Goal: Find specific page/section: Find specific page/section

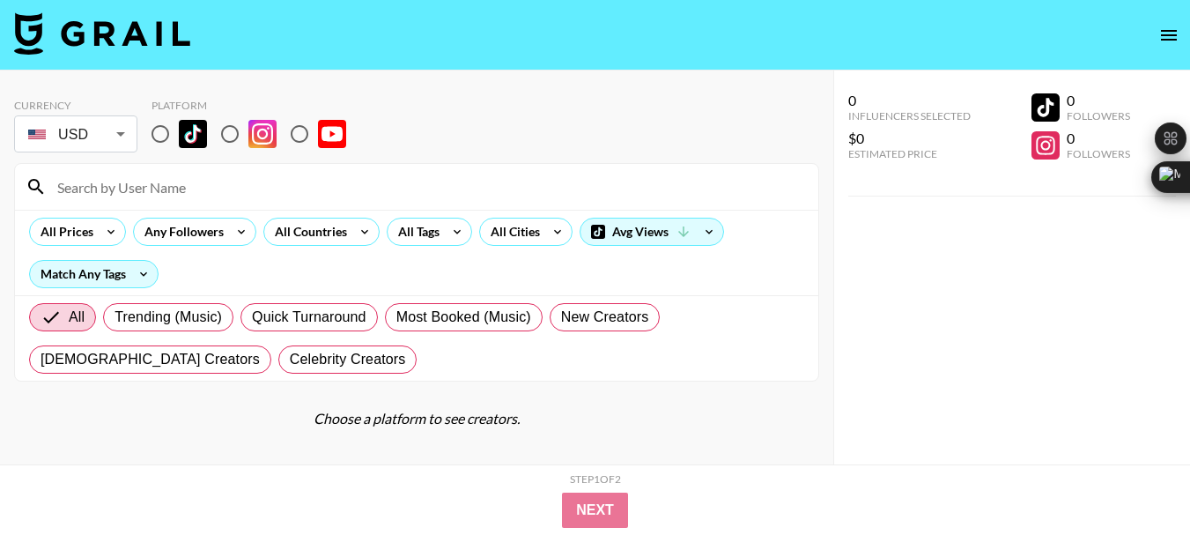
click at [298, 136] on input "radio" at bounding box center [299, 133] width 37 height 37
radio input "true"
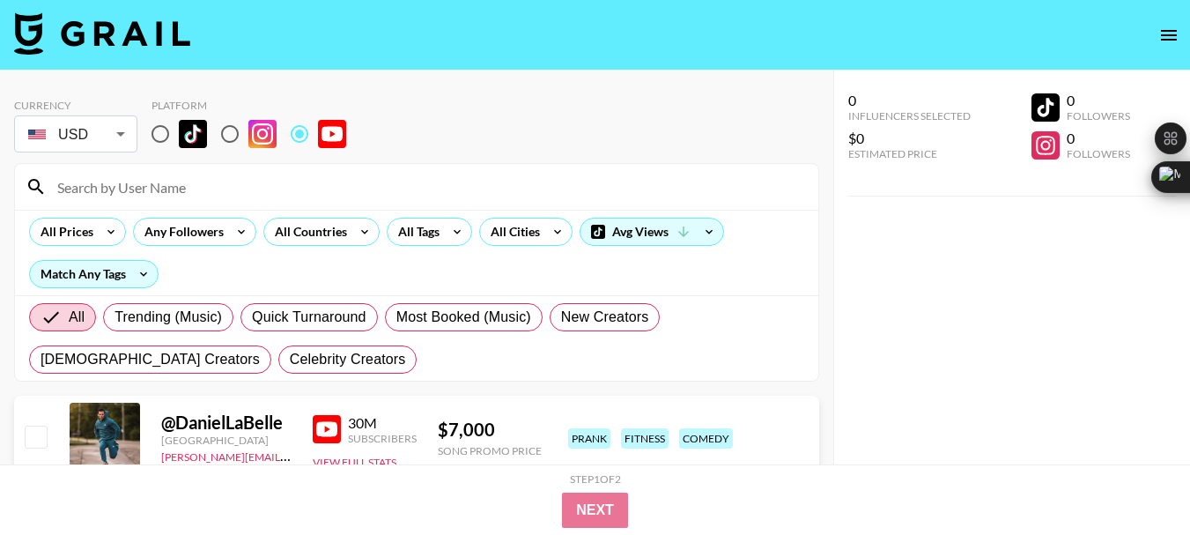
click at [122, 191] on input at bounding box center [427, 187] width 761 height 28
paste input "@SadBoyzClips"
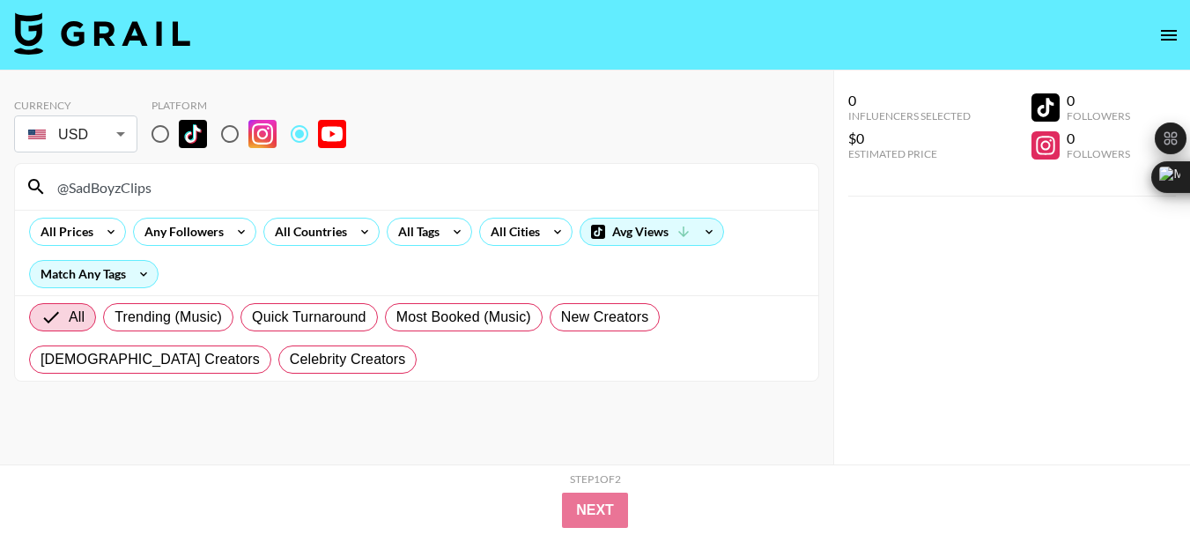
type input "@SadBoyzClips"
click at [128, 185] on input "@SadBoyzClips" at bounding box center [427, 187] width 761 height 28
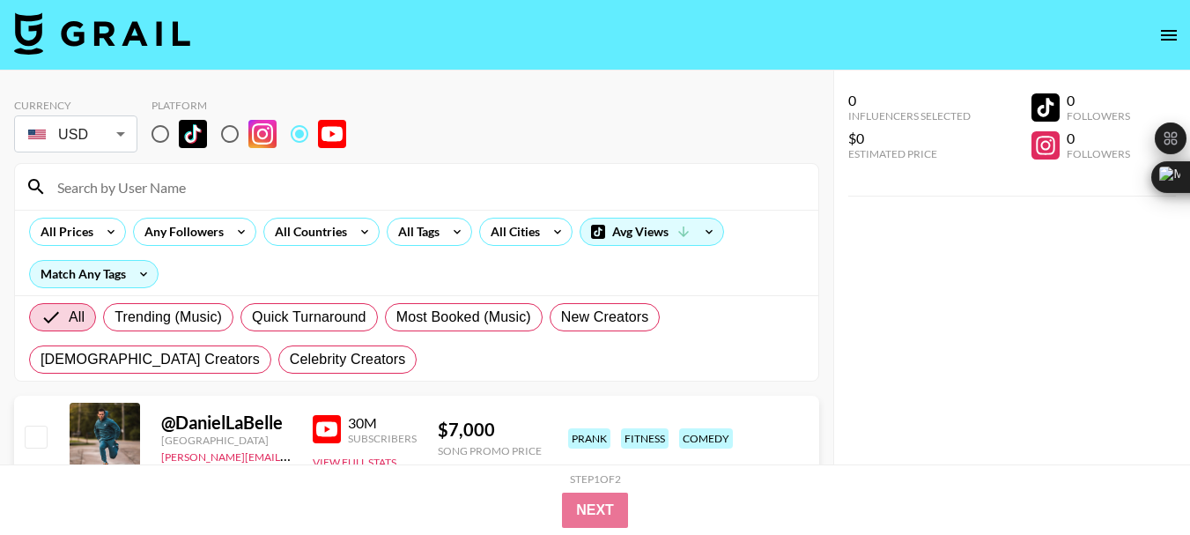
paste input "@justtrishpodcast"
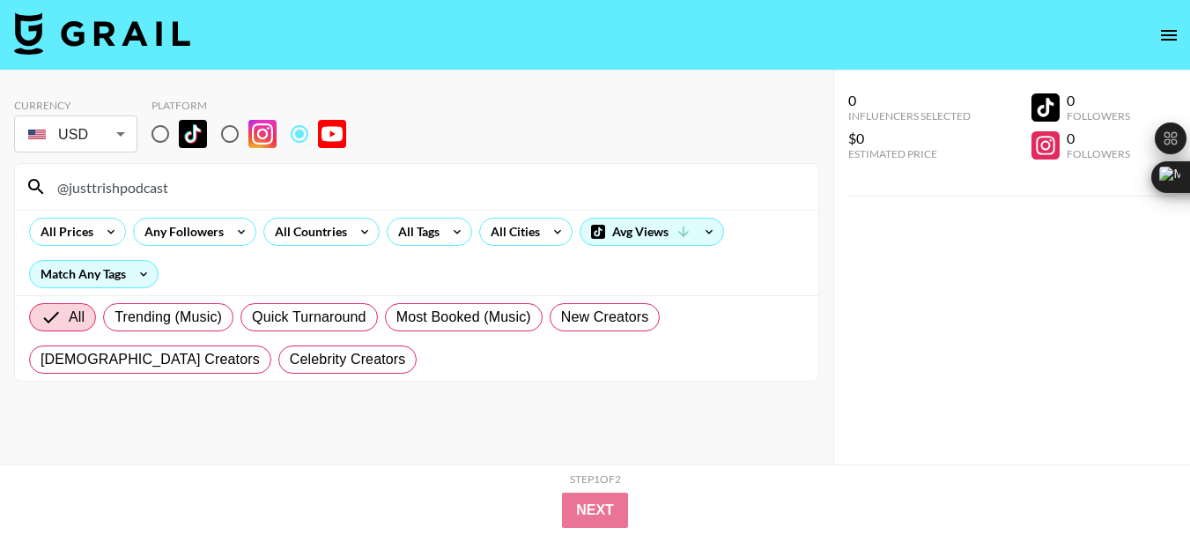
type input "@justtrishpodcast"
click at [120, 184] on input "@justtrishpodcast" at bounding box center [427, 187] width 761 height 28
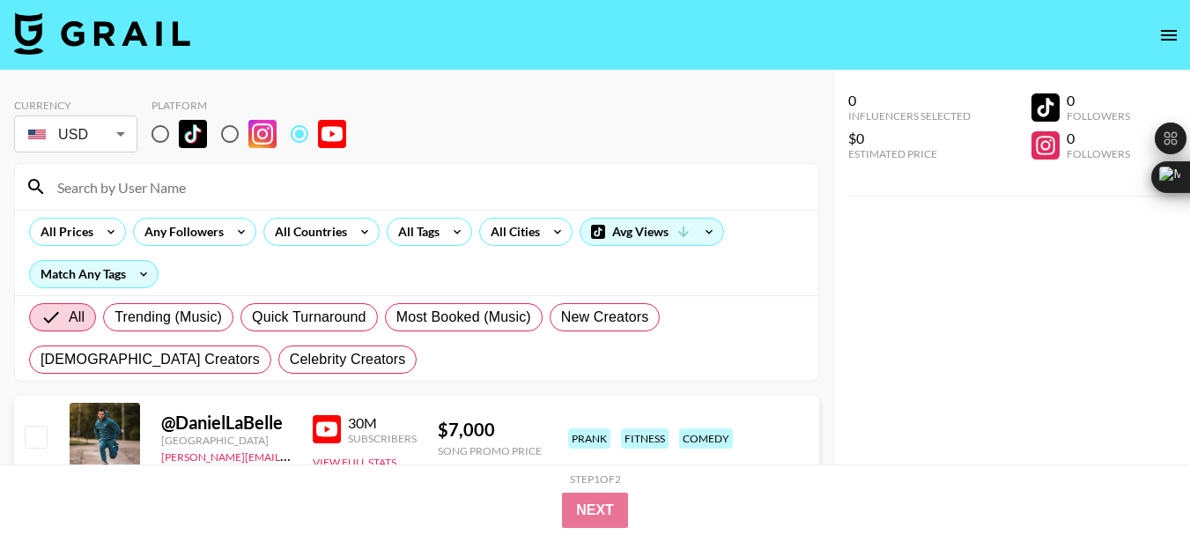
paste input "@jackisanerd"
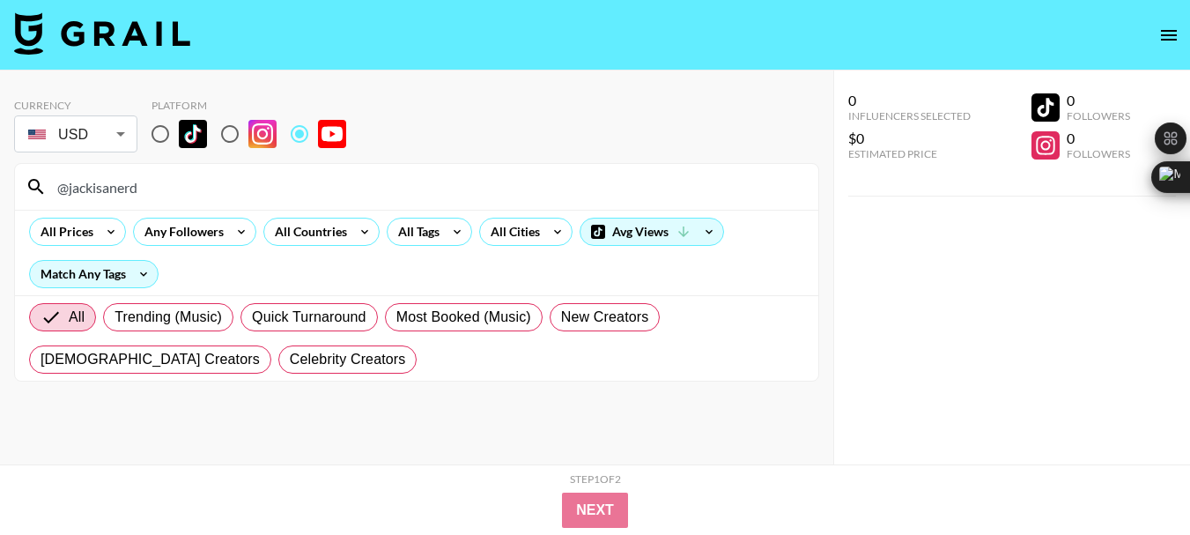
type input "@jackisanerd"
click at [107, 201] on div "@jackisanerd" at bounding box center [416, 187] width 803 height 46
click at [106, 201] on div "@jackisanerd" at bounding box center [416, 187] width 803 height 46
click at [103, 195] on input "@jackisanerd" at bounding box center [427, 187] width 761 height 28
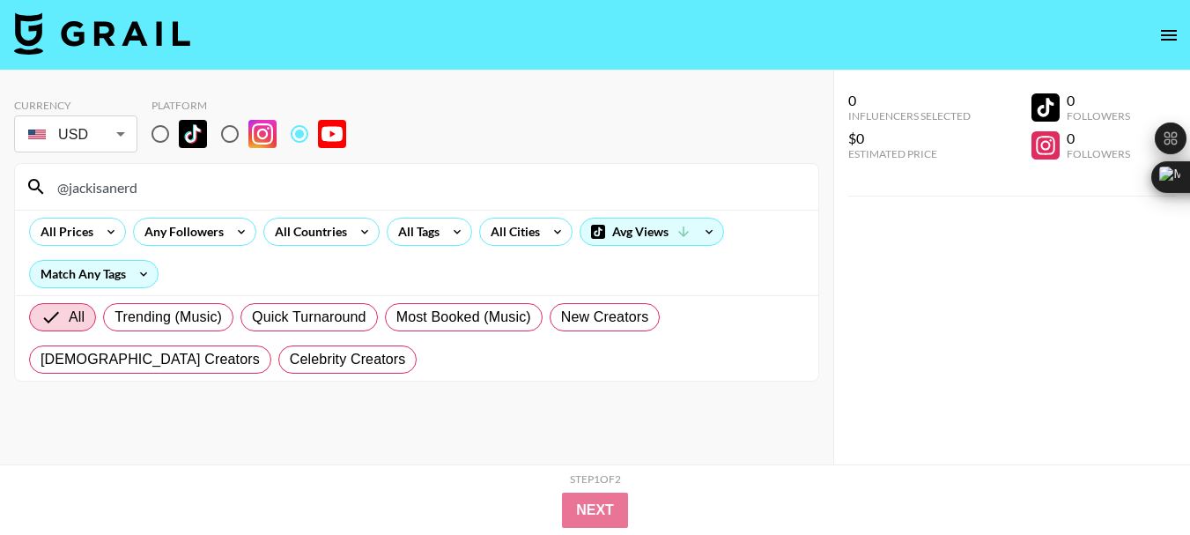
click at [103, 194] on input "@jackisanerd" at bounding box center [427, 187] width 761 height 28
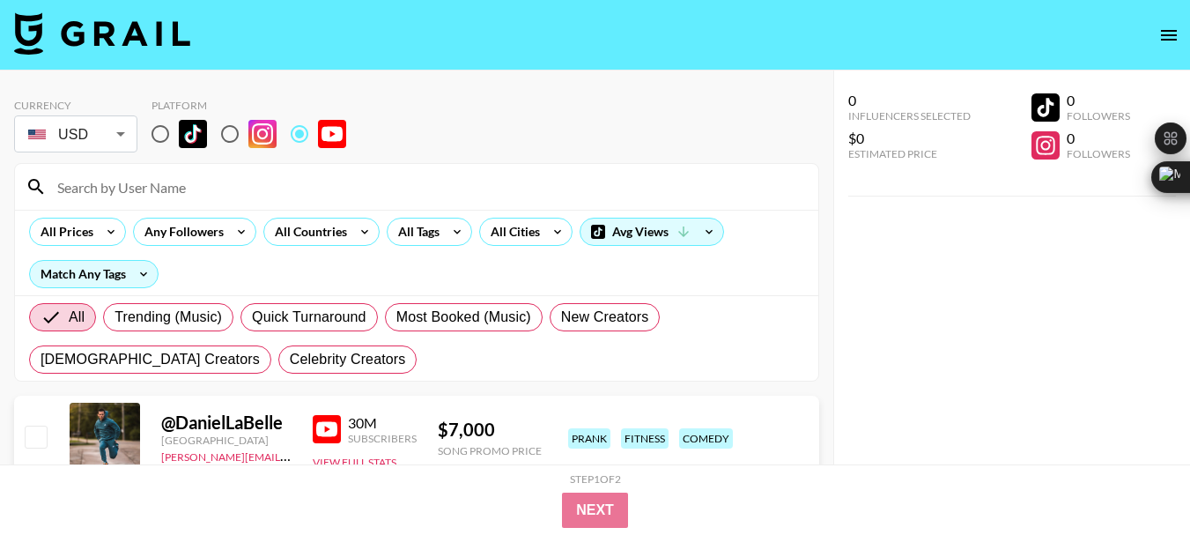
paste input "@PopcornedPlanet"
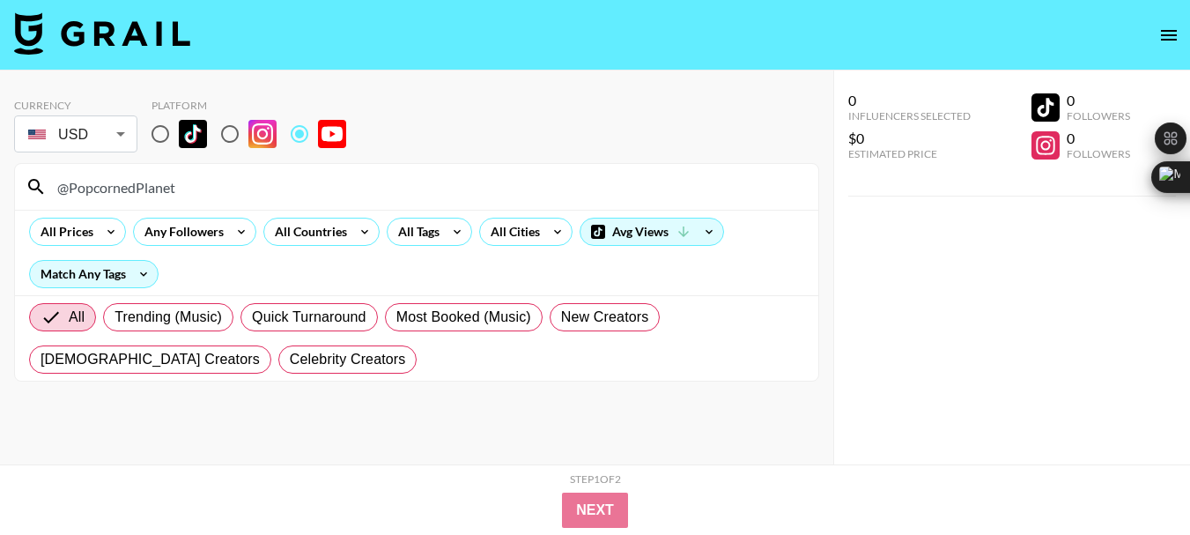
type input "@PopcornedPlanet"
click at [132, 183] on input "@PopcornedPlanet" at bounding box center [427, 187] width 761 height 28
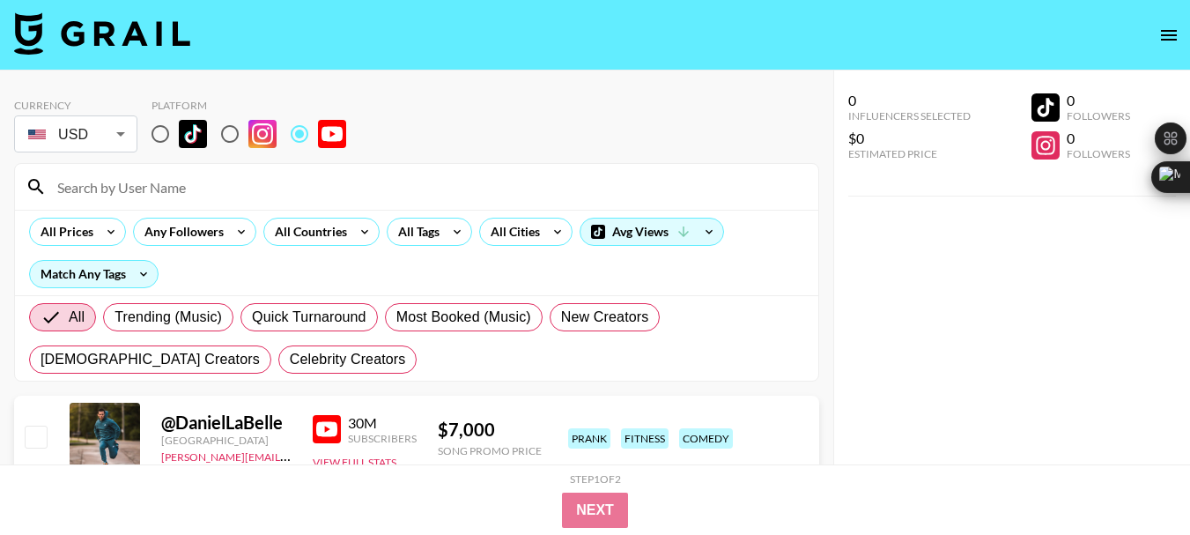
paste input "@JenniferGlatzhofer"
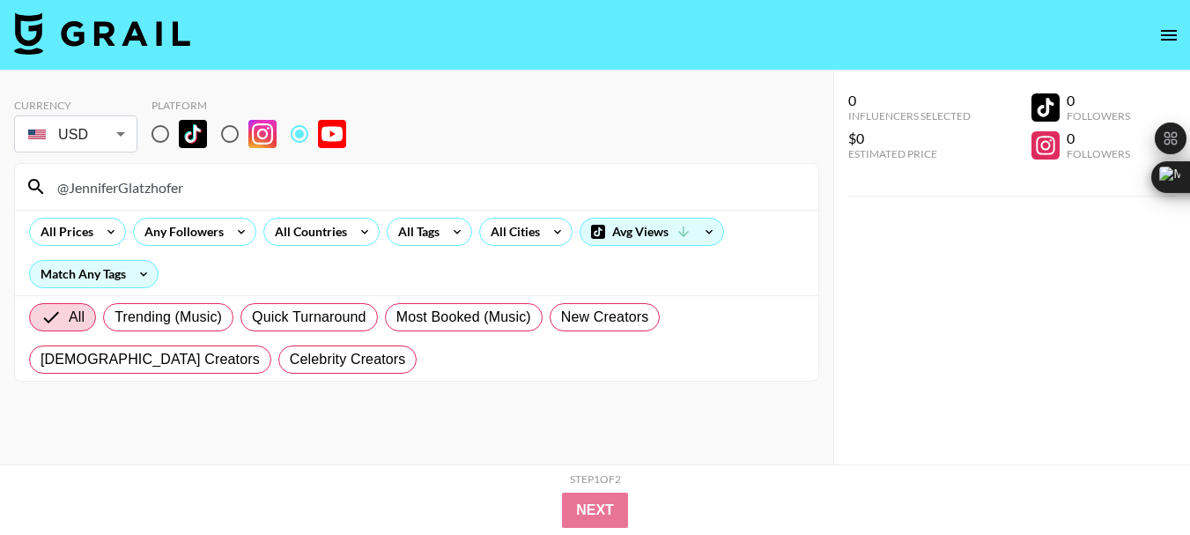
type input "@JenniferGlatzhofer"
click at [125, 183] on input "@JenniferGlatzhofer" at bounding box center [427, 187] width 761 height 28
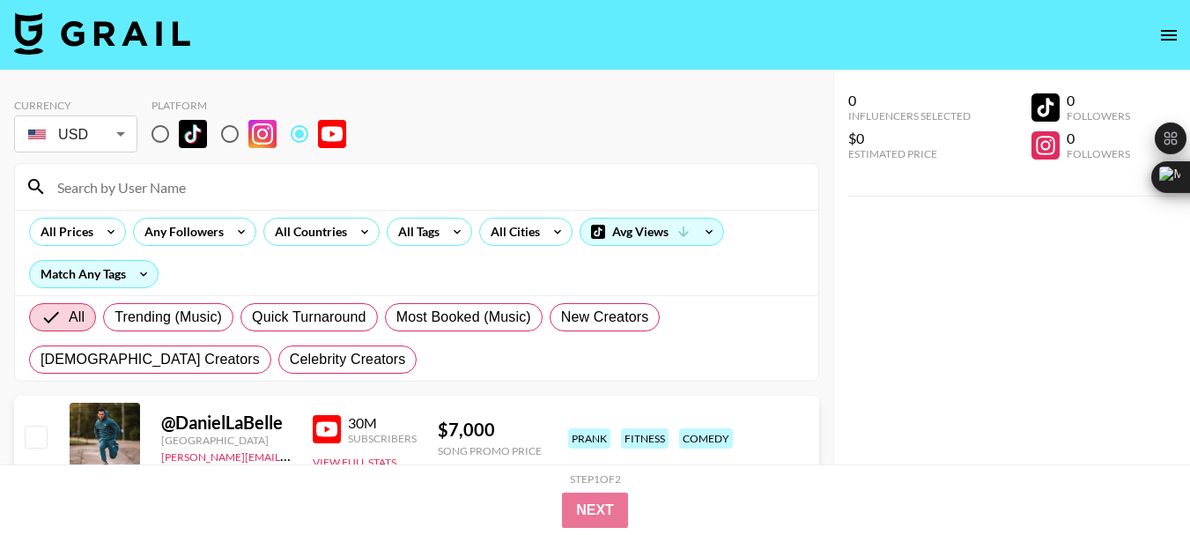
paste input "@SLOANHOOKS"
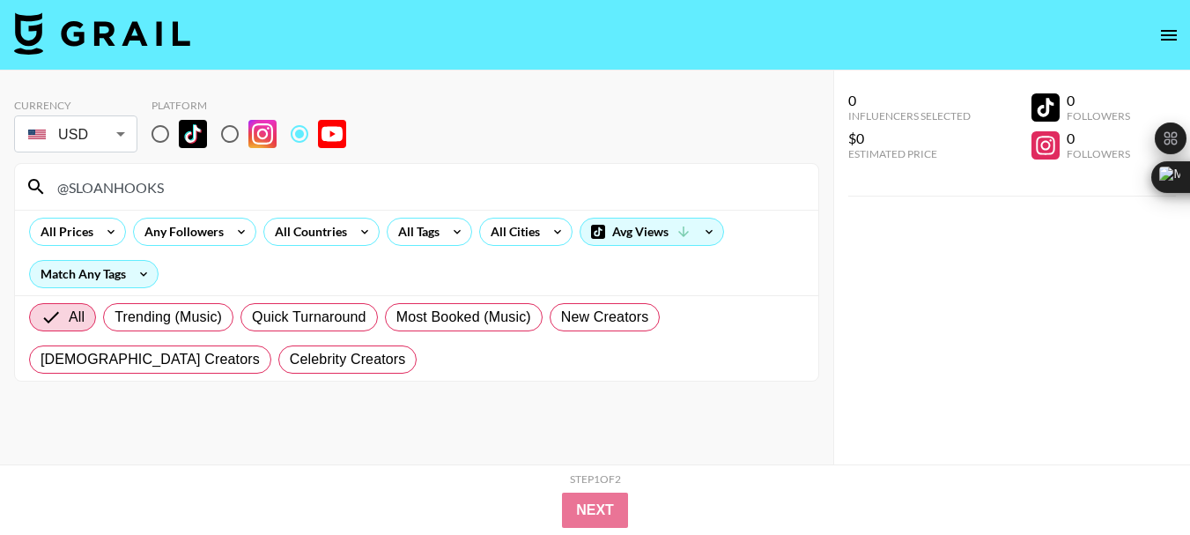
type input "@SLOANHOOKS"
click at [144, 190] on input "@SLOANHOOKS" at bounding box center [427, 187] width 761 height 28
click at [143, 190] on input "@SLOANHOOKS" at bounding box center [427, 187] width 761 height 28
click at [142, 190] on input "@SLOANHOOKS" at bounding box center [427, 187] width 761 height 28
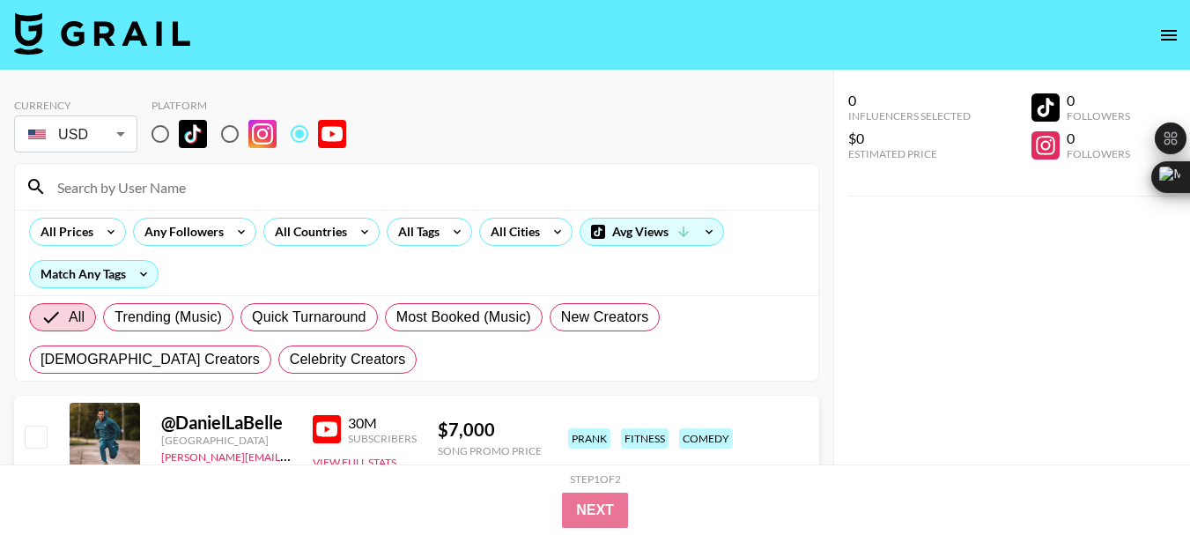
paste input "@shallonlester"
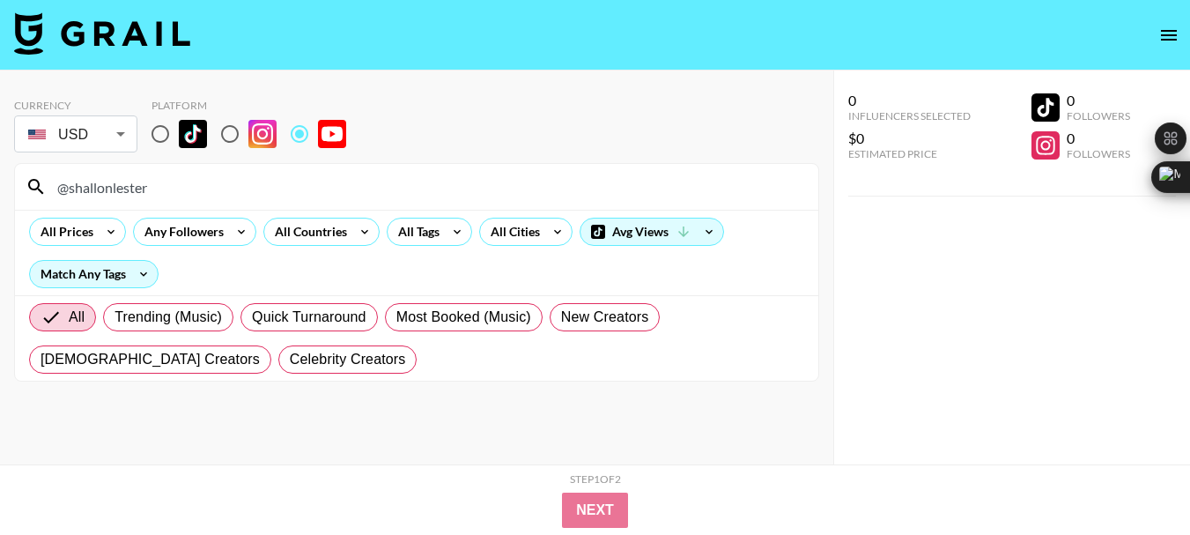
type input "@shallonlester"
